Goal: Navigation & Orientation: Go to known website

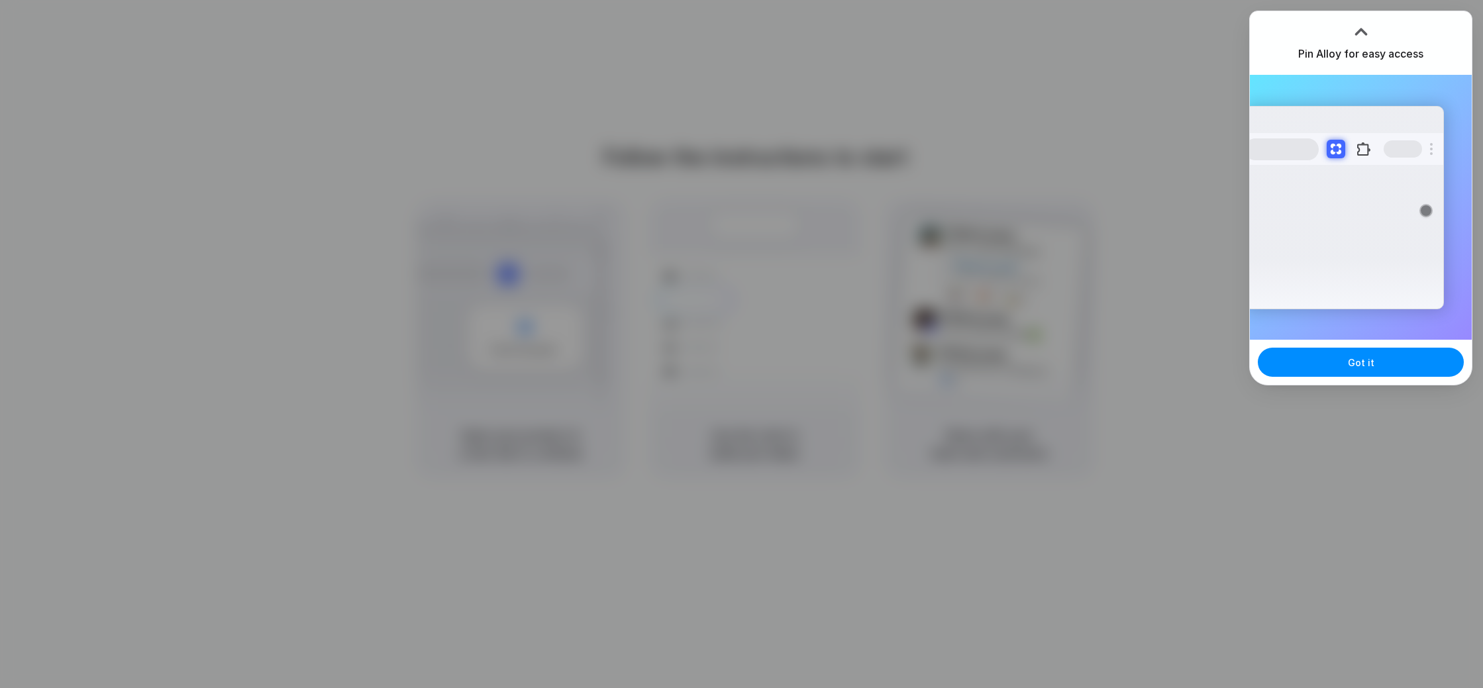
drag, startPoint x: 1319, startPoint y: 364, endPoint x: 1259, endPoint y: 205, distance: 169.2
click at [1258, 211] on div "Pin Alloy for easy access Extensions Alloy · AI Prototyping for... Got it" at bounding box center [1360, 198] width 223 height 375
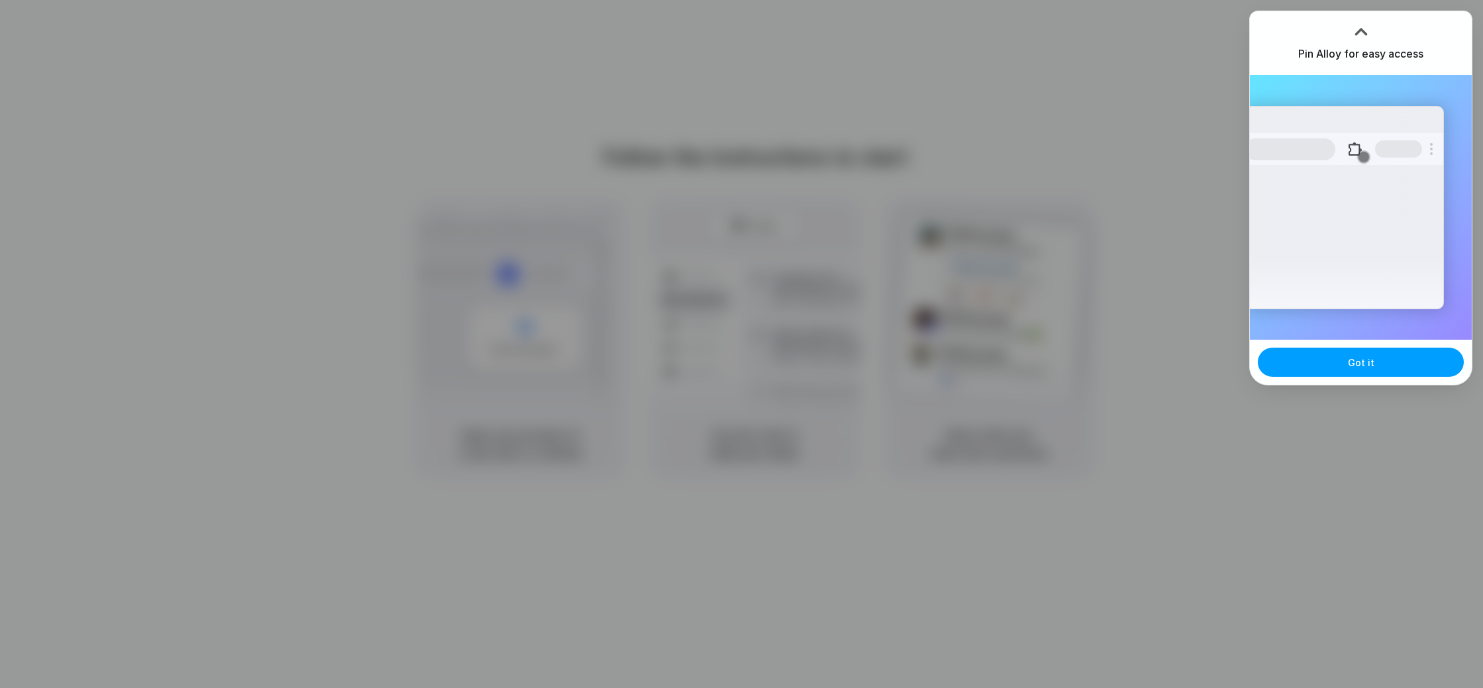
click at [1385, 368] on button "Got it" at bounding box center [1361, 362] width 206 height 29
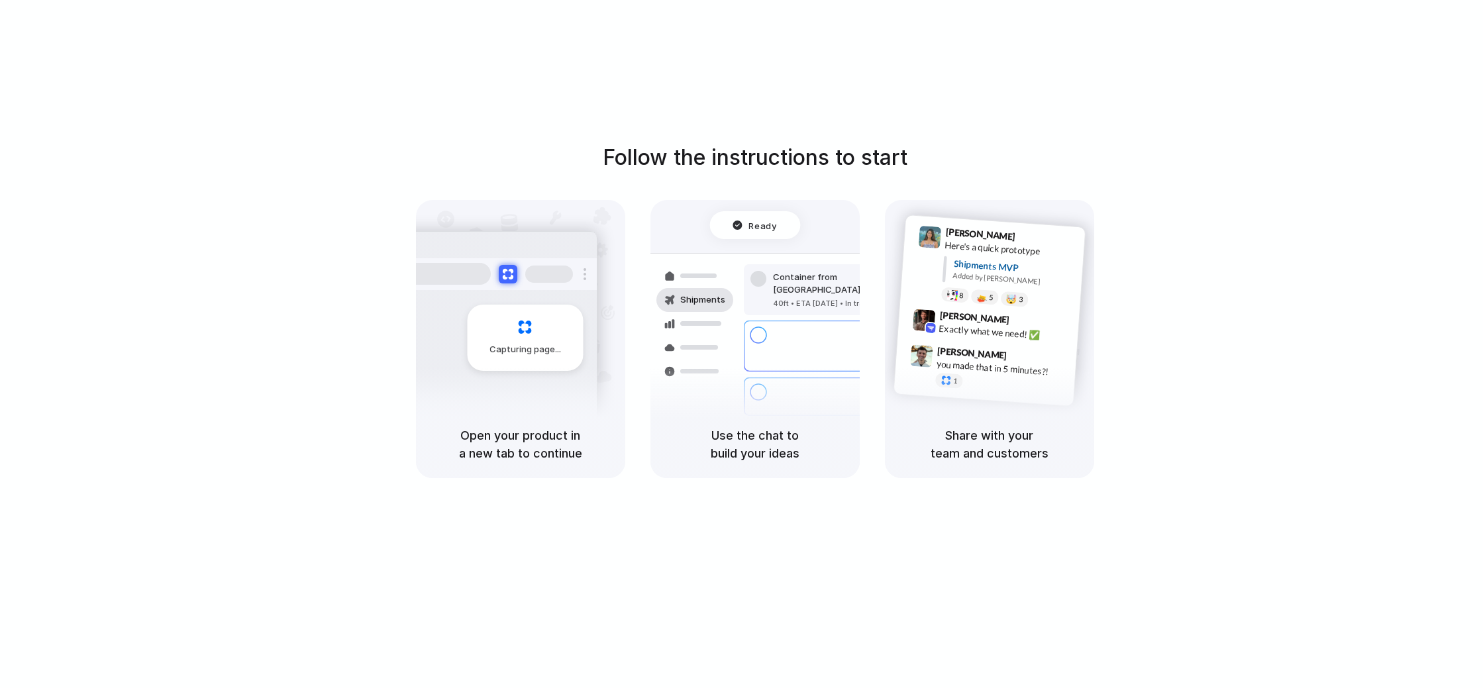
click at [742, 344] on div at bounding box center [742, 344] width 0 height 0
